Goal: Task Accomplishment & Management: Manage account settings

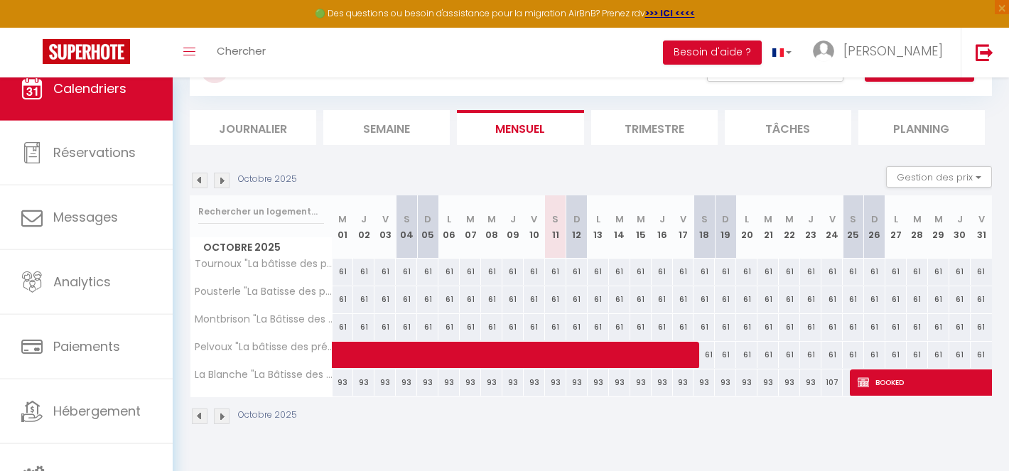
scroll to position [77, 0]
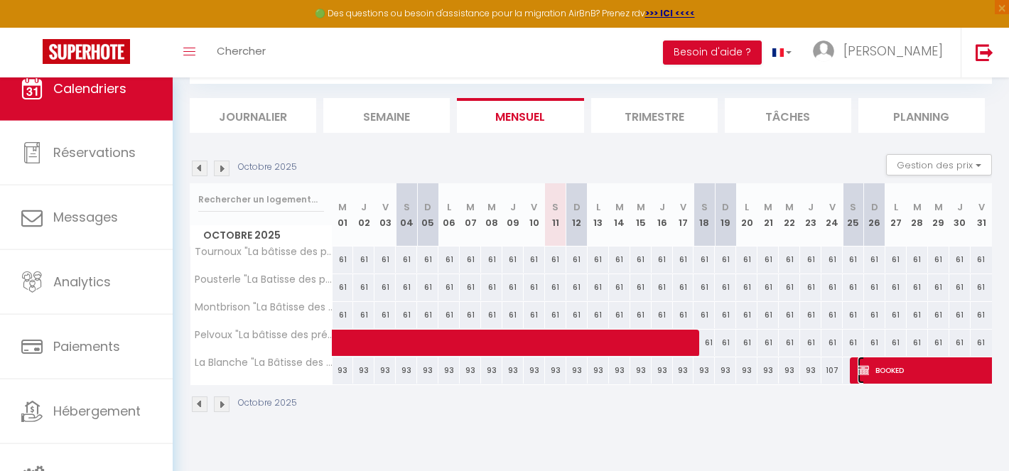
click at [887, 368] on span "BOOKED" at bounding box center [971, 370] width 229 height 27
select select "OK"
select select "KO"
select select "0"
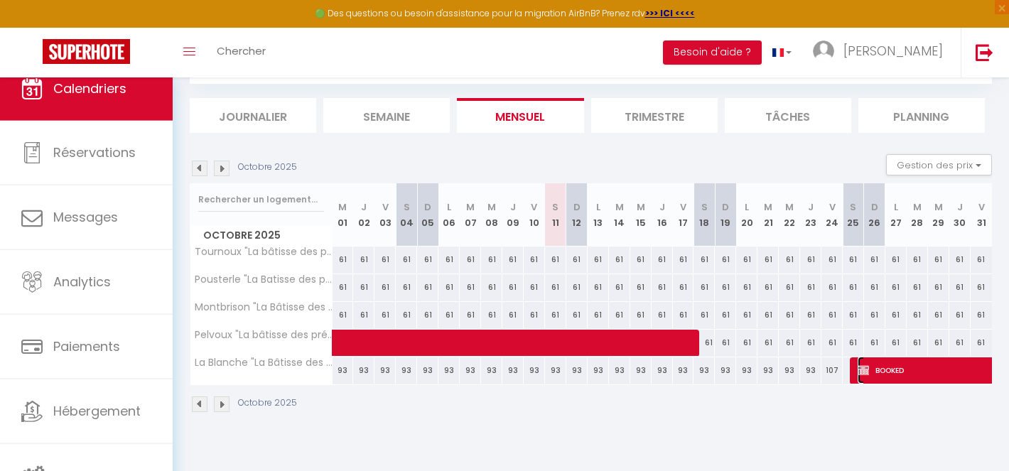
select select "1"
select select
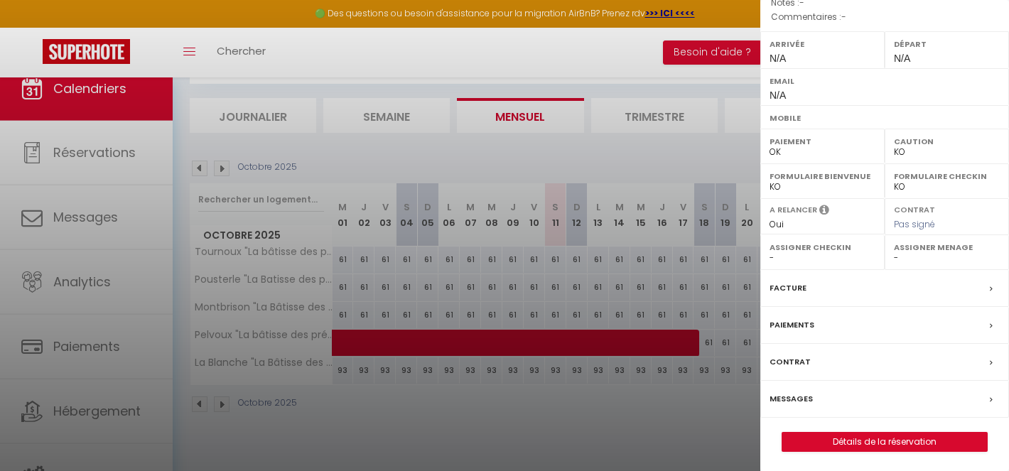
scroll to position [178, 0]
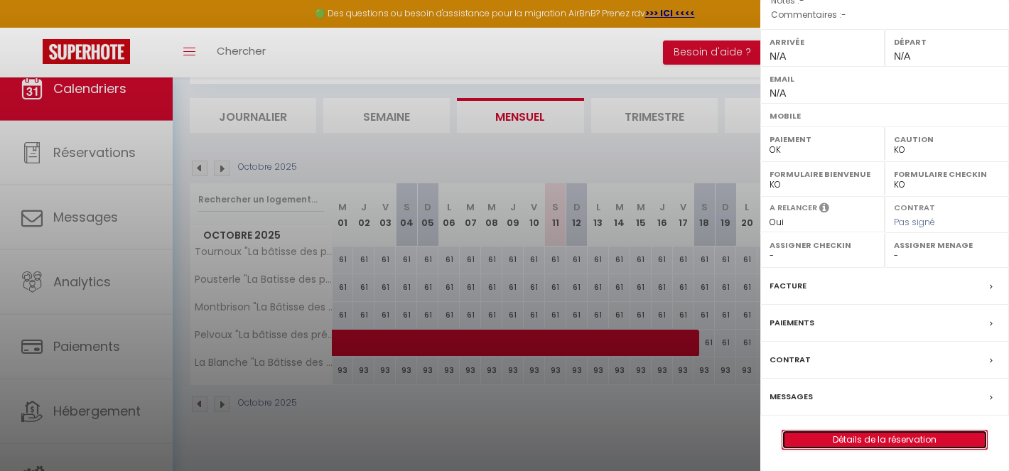
click at [881, 438] on link "Détails de la réservation" at bounding box center [884, 440] width 205 height 18
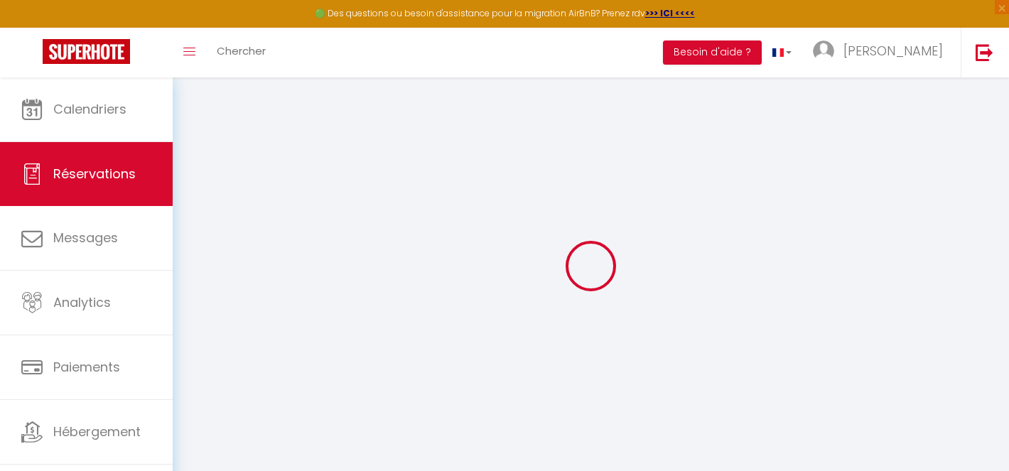
type input "BOOKED"
select select
select select "77529"
select select "1"
type input "Sam 25 Octobre 2025"
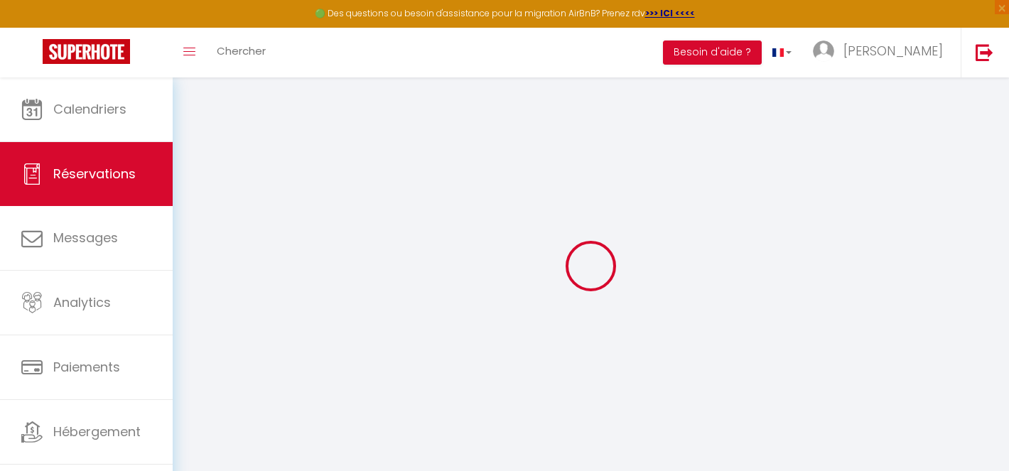
select select
type input "[DATE]"
select select
type input "0"
select select "12"
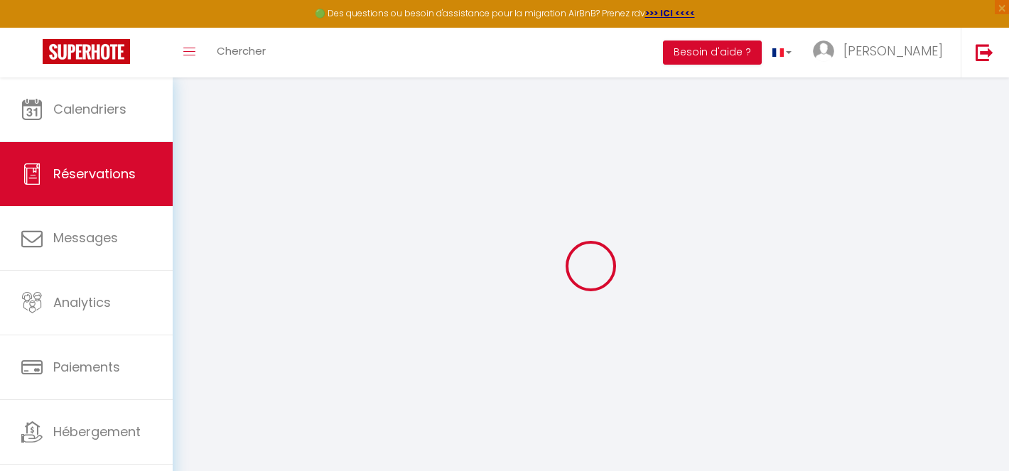
select select
checkbox input "false"
type input "0"
select select "73"
type input "0"
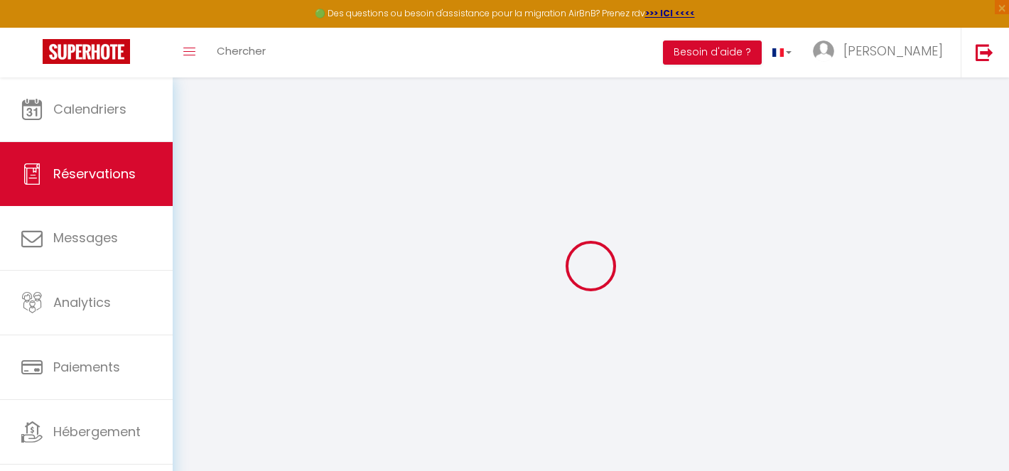
type input "0"
select select
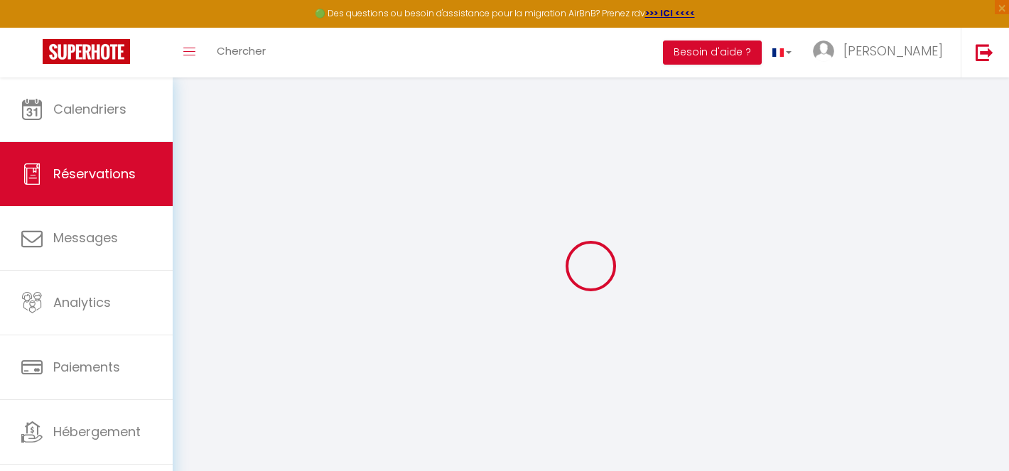
select select "14"
checkbox input "false"
select select
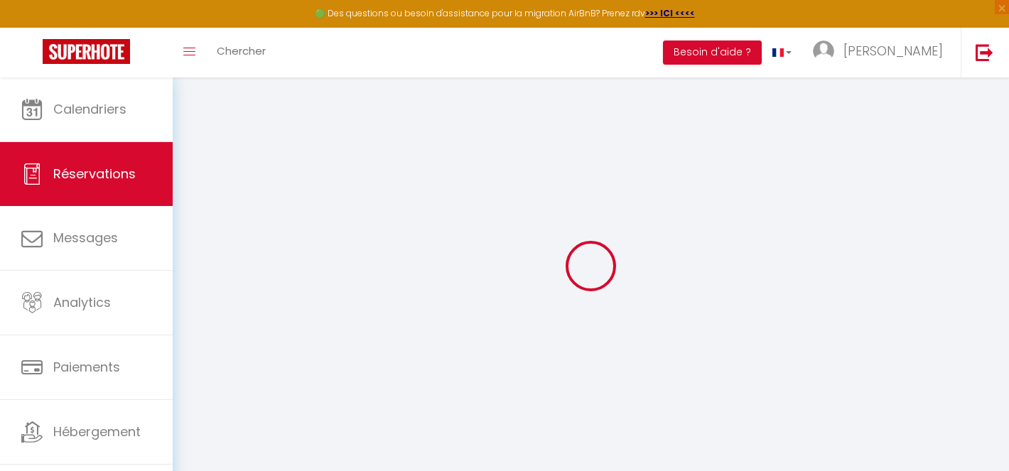
checkbox input "false"
select select
checkbox input "false"
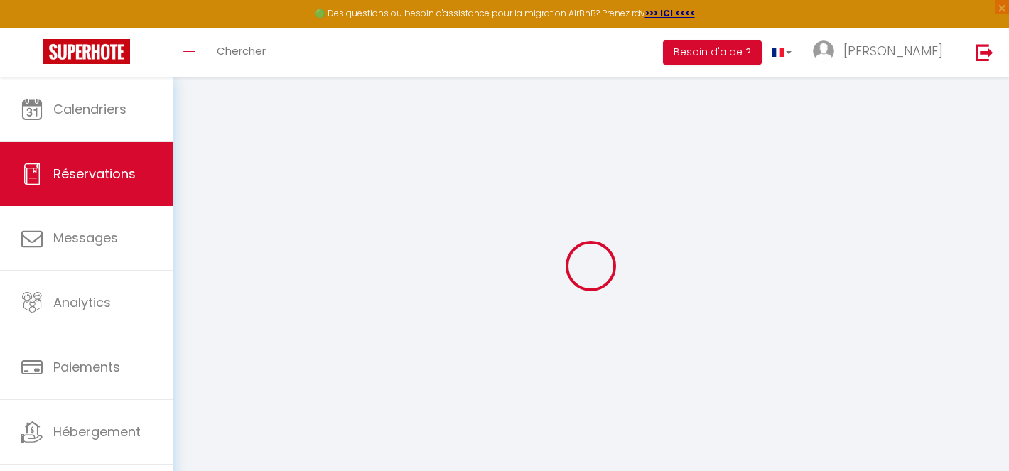
select select
checkbox input "false"
select select
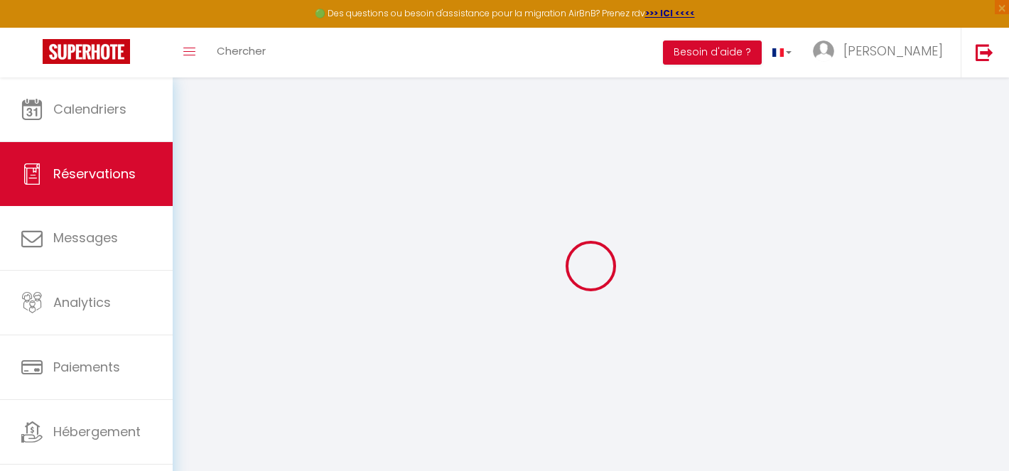
select select
checkbox input "false"
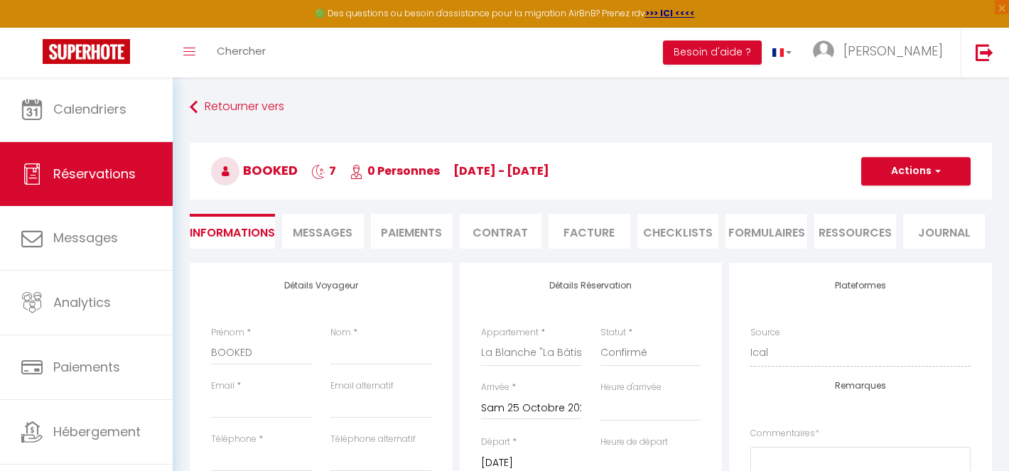
select select
checkbox input "false"
select select
click at [318, 234] on span "Messages" at bounding box center [323, 232] width 60 height 16
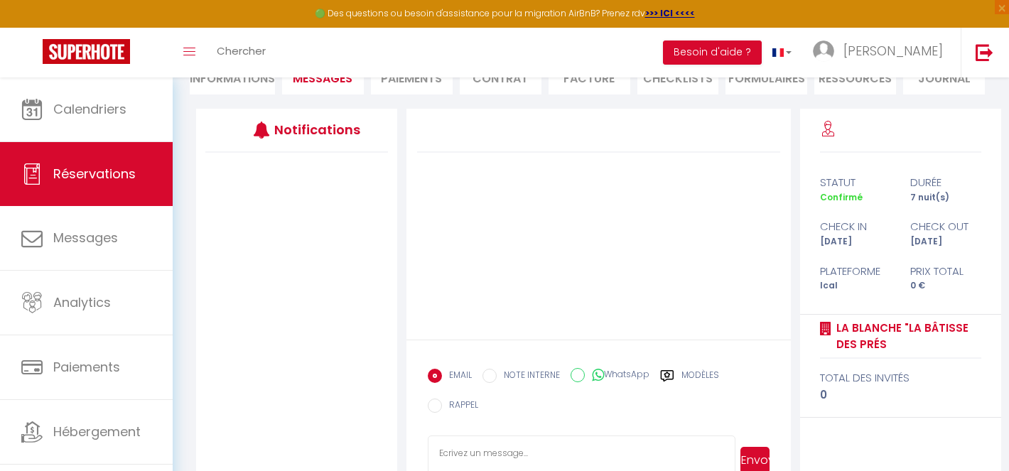
scroll to position [195, 0]
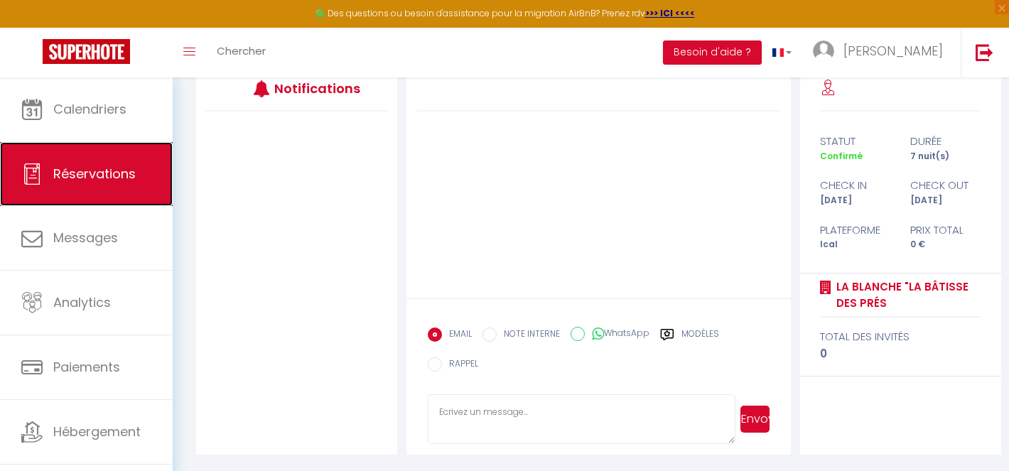
click at [89, 170] on span "Réservations" at bounding box center [94, 174] width 82 height 18
select select "not_cancelled"
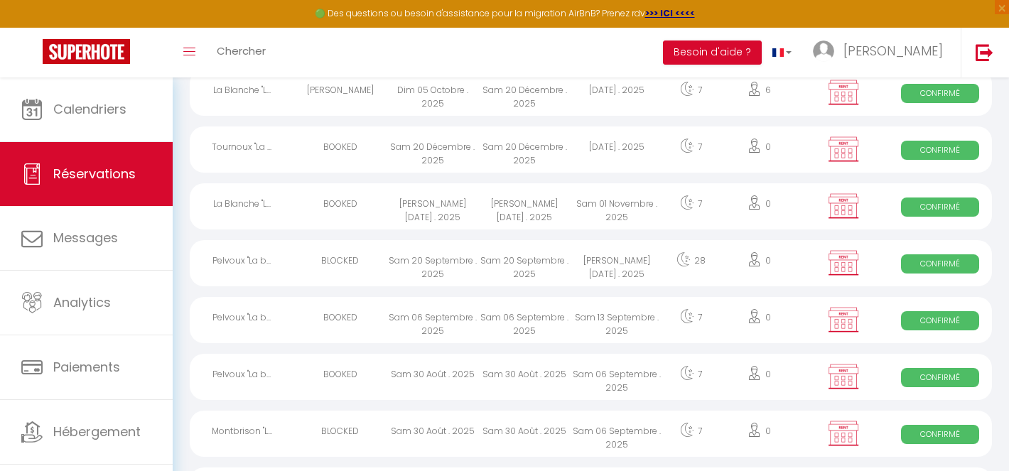
scroll to position [2082, 0]
click at [519, 198] on div "[PERSON_NAME][DATE] . 2025" at bounding box center [524, 206] width 92 height 46
select select "OK"
select select "KO"
select select "0"
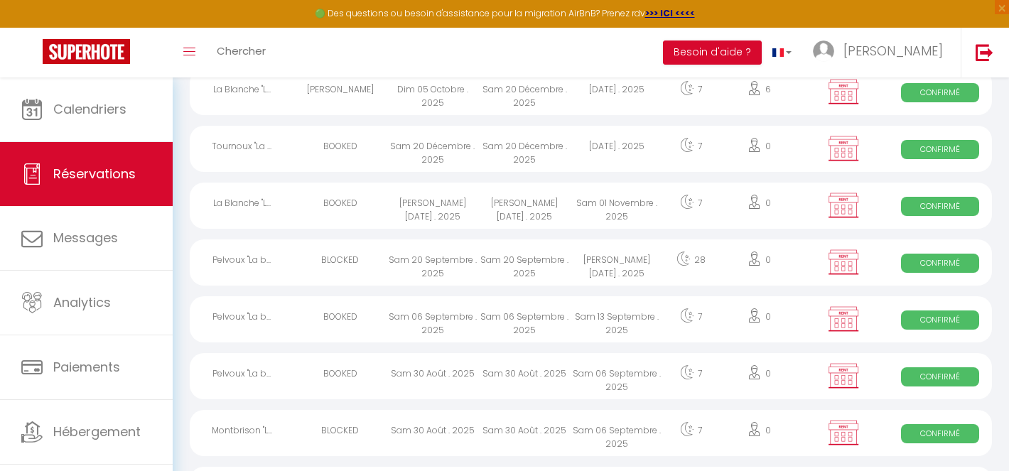
select select "0"
select select "1"
select select
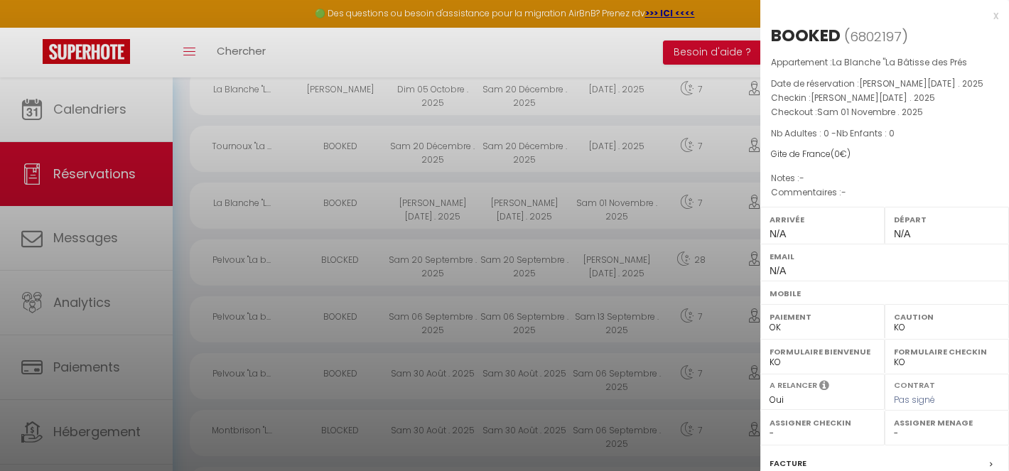
click at [531, 203] on div at bounding box center [504, 235] width 1009 height 471
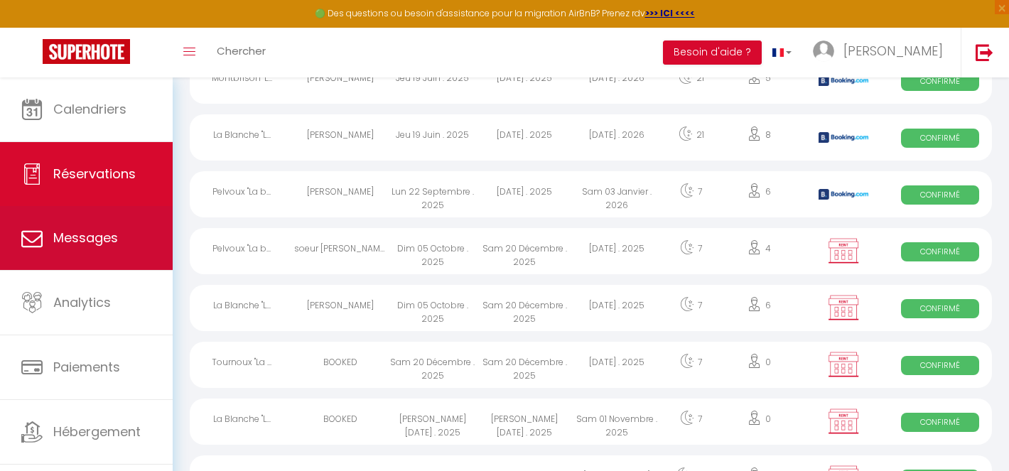
scroll to position [1865, 0]
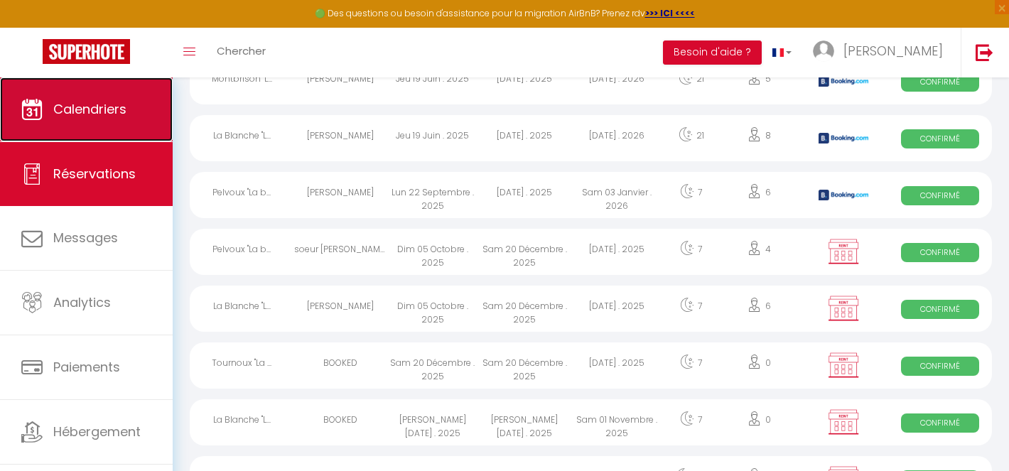
click at [81, 112] on span "Calendriers" at bounding box center [89, 109] width 73 height 18
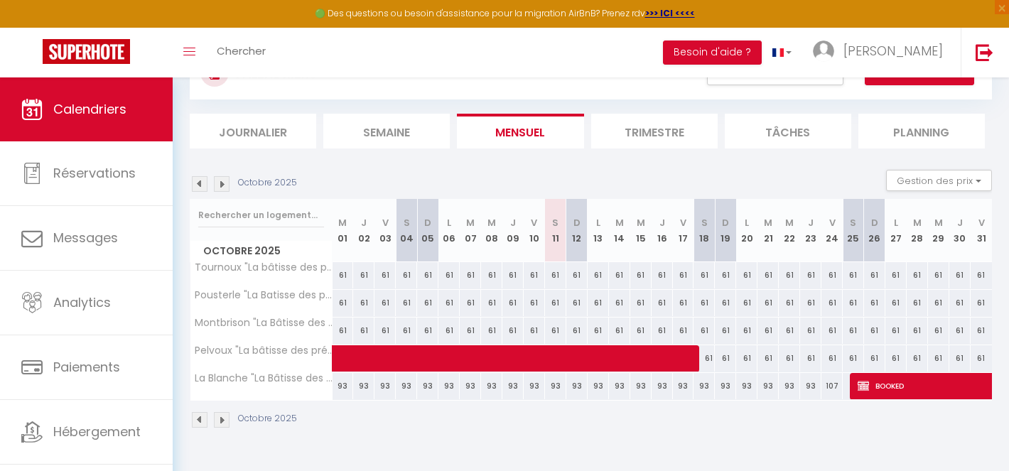
scroll to position [77, 0]
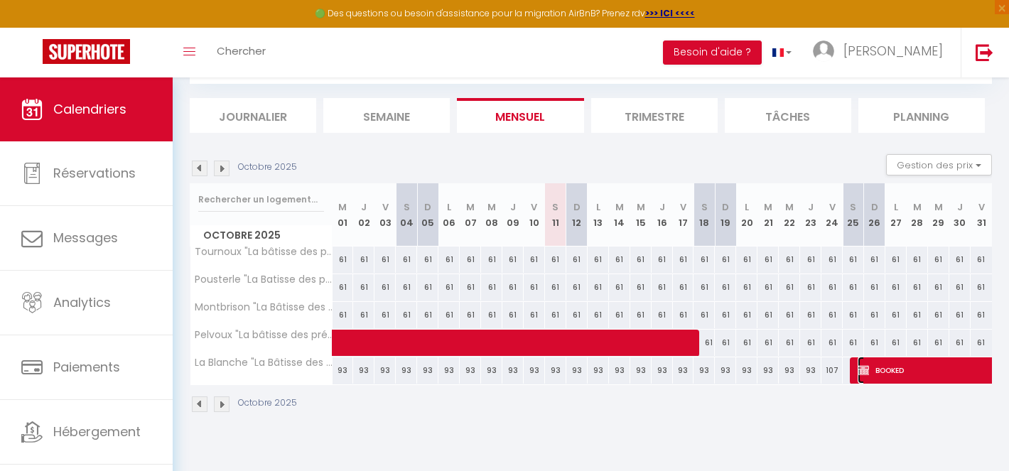
click at [888, 369] on span "BOOKED" at bounding box center [971, 370] width 229 height 27
select select "OK"
select select "KO"
select select "0"
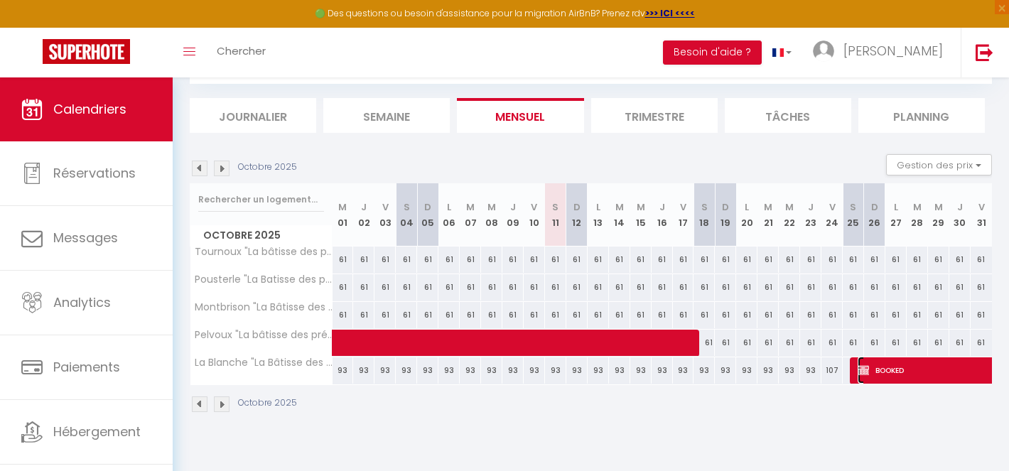
select select "1"
select select
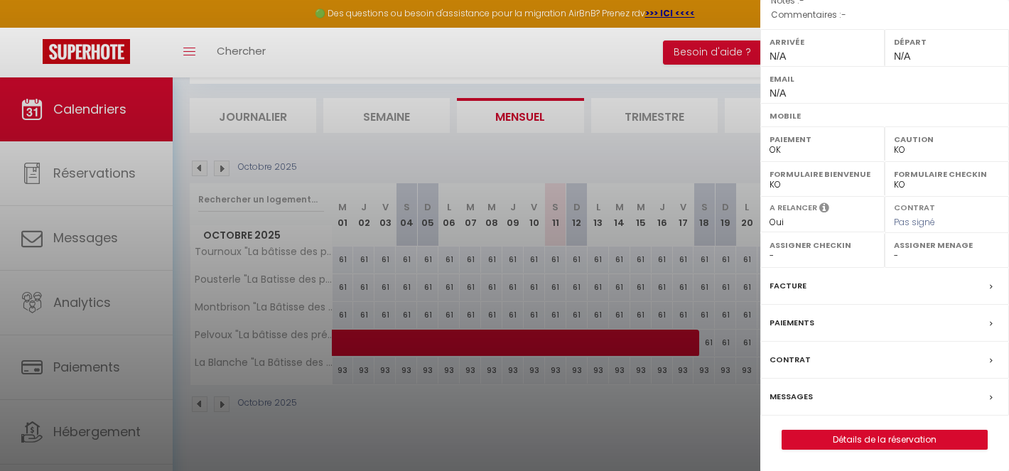
scroll to position [0, 0]
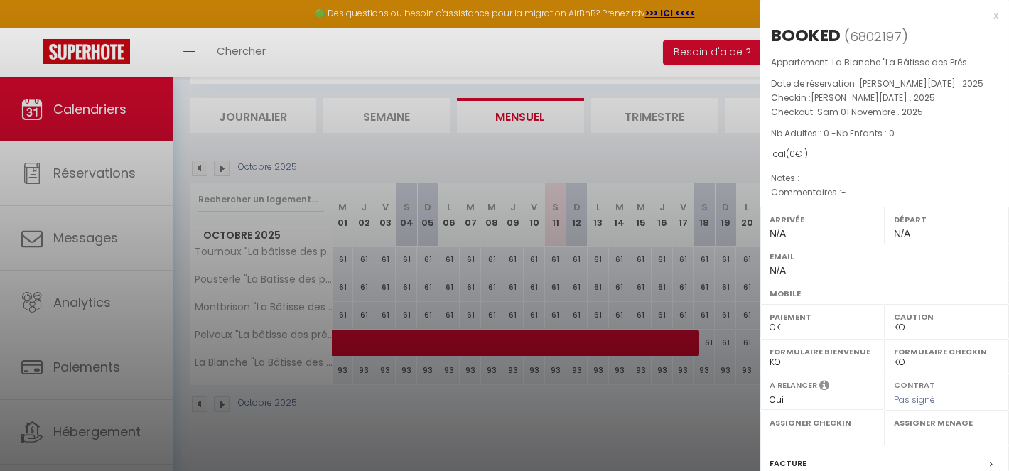
click at [537, 411] on div at bounding box center [504, 235] width 1009 height 471
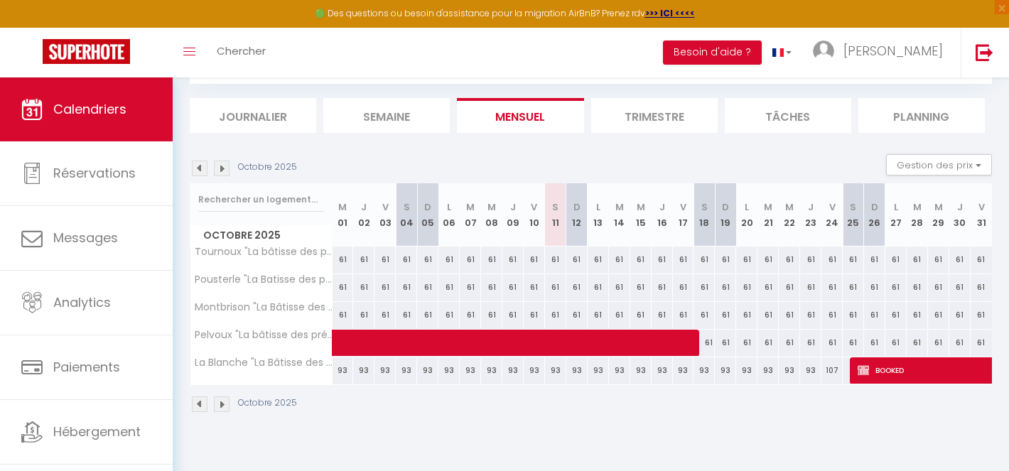
click at [198, 166] on img at bounding box center [200, 169] width 16 height 16
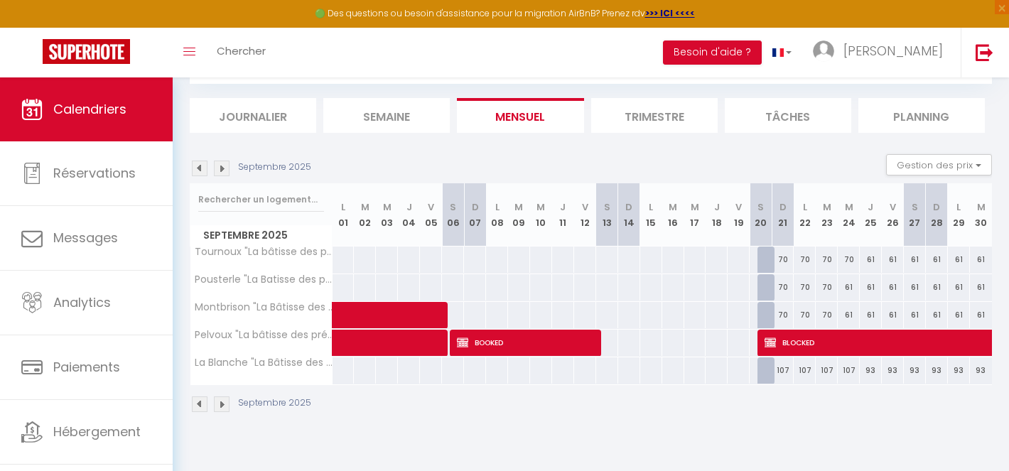
click at [216, 166] on img at bounding box center [222, 169] width 16 height 16
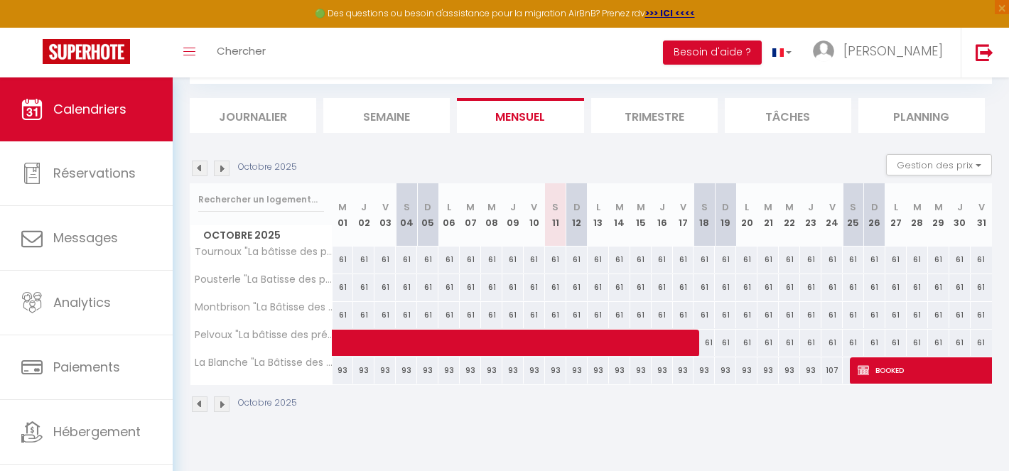
click at [216, 166] on img at bounding box center [222, 169] width 16 height 16
